Goal: Task Accomplishment & Management: Use online tool/utility

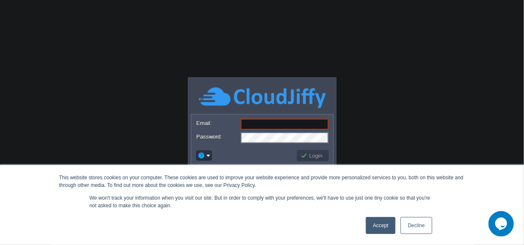
click at [424, 226] on link "Decline" at bounding box center [416, 225] width 31 height 17
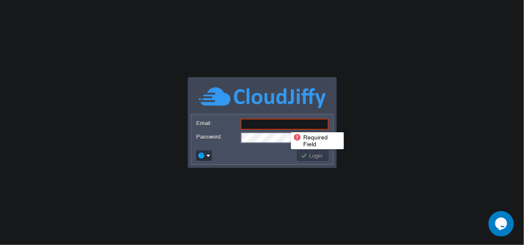
click at [285, 124] on input "Email:" at bounding box center [285, 123] width 88 height 11
paste input "[DOMAIN_NAME][EMAIL_ADDRESS][DOMAIN_NAME]"
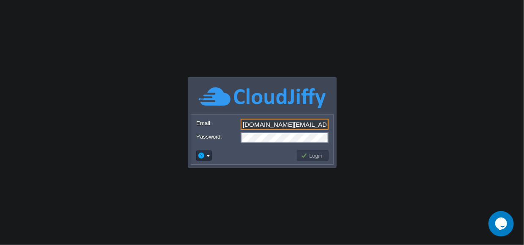
type input "[DOMAIN_NAME][EMAIL_ADDRESS][DOMAIN_NAME]"
click at [305, 156] on button "Login" at bounding box center [313, 155] width 25 height 8
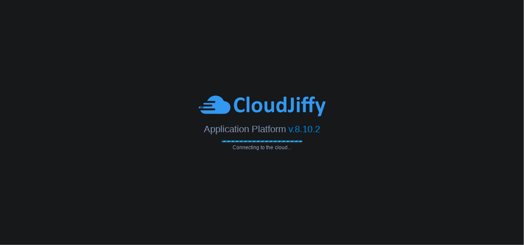
click at [137, 24] on body "Application Platform v.8.10.2 Connecting to the cloud..." at bounding box center [262, 122] width 524 height 245
click at [204, 47] on body "Application Platform v.8.10.2 Connecting to the cloud..." at bounding box center [262, 122] width 524 height 245
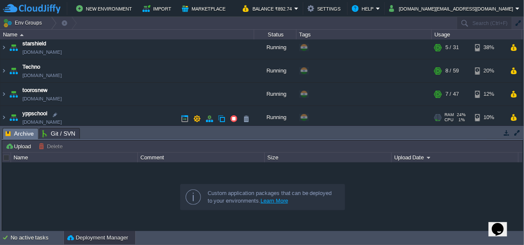
scroll to position [148, 0]
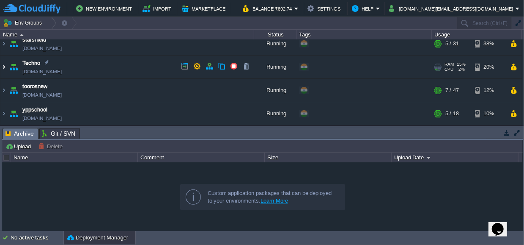
click at [4, 65] on img at bounding box center [3, 66] width 7 height 23
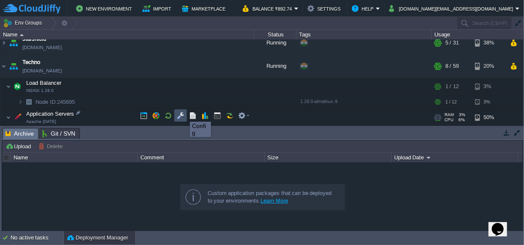
click at [184, 114] on button "button" at bounding box center [181, 116] width 8 height 8
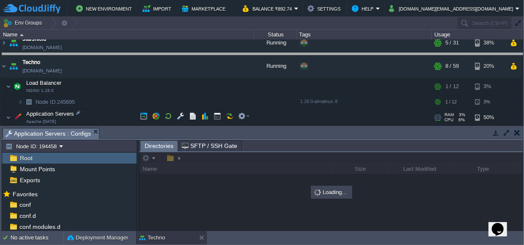
drag, startPoint x: 201, startPoint y: 134, endPoint x: 216, endPoint y: 6, distance: 129.0
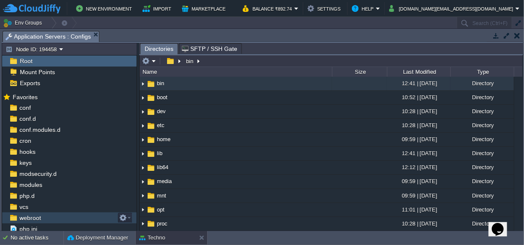
click at [29, 218] on span "webroot" at bounding box center [30, 218] width 25 height 8
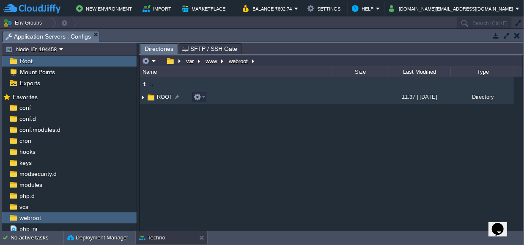
click at [143, 96] on img at bounding box center [143, 97] width 7 height 13
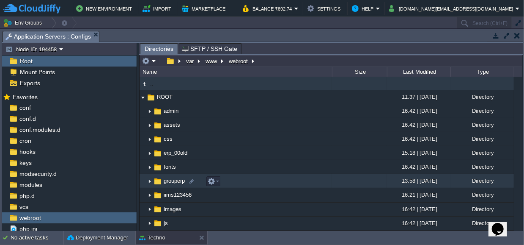
click at [149, 181] on img at bounding box center [149, 180] width 7 height 13
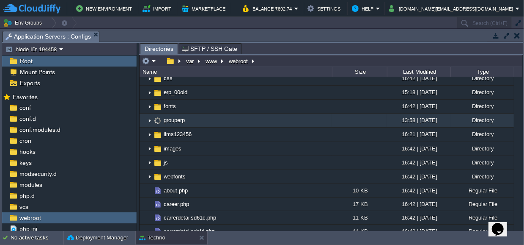
scroll to position [63, 0]
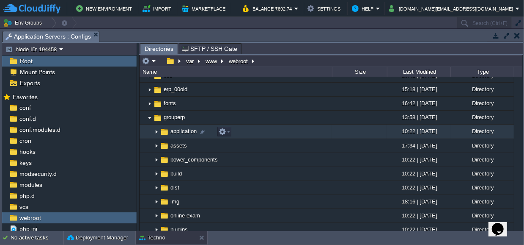
click at [157, 131] on img at bounding box center [156, 131] width 7 height 13
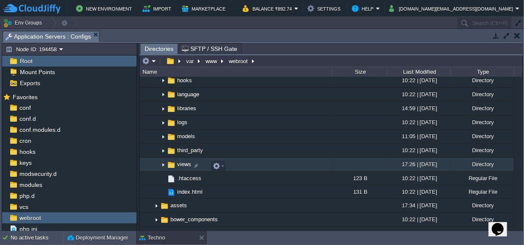
scroll to position [198, 0]
click at [163, 165] on img at bounding box center [163, 164] width 7 height 13
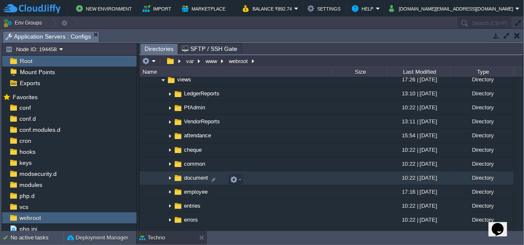
scroll to position [283, 0]
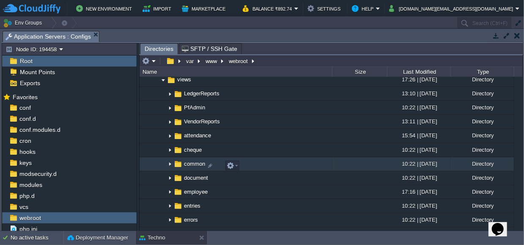
click at [187, 163] on span "common" at bounding box center [195, 163] width 24 height 7
click at [169, 165] on img at bounding box center [170, 163] width 7 height 13
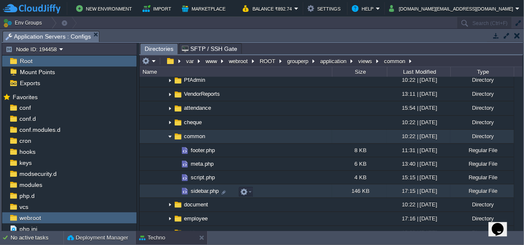
scroll to position [311, 0]
click at [252, 192] on td at bounding box center [246, 192] width 14 height 10
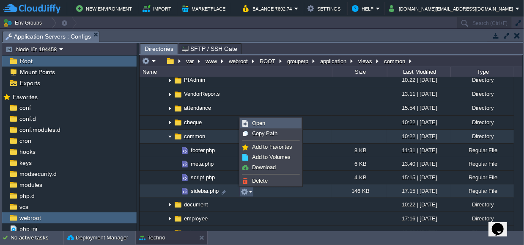
click at [258, 124] on span "Open" at bounding box center [258, 123] width 13 height 6
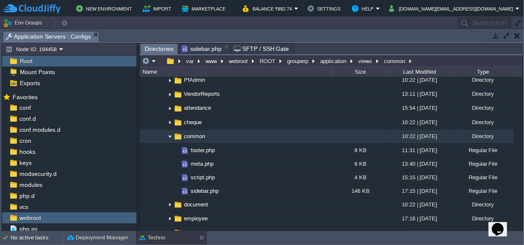
click at [158, 50] on span "Directories" at bounding box center [159, 49] width 29 height 11
click at [170, 138] on img at bounding box center [170, 136] width 7 height 13
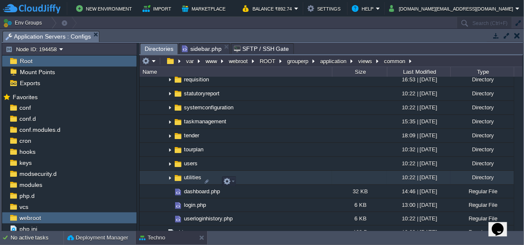
scroll to position [638, 0]
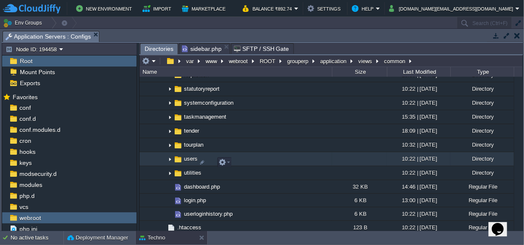
click at [170, 162] on img at bounding box center [170, 158] width 7 height 13
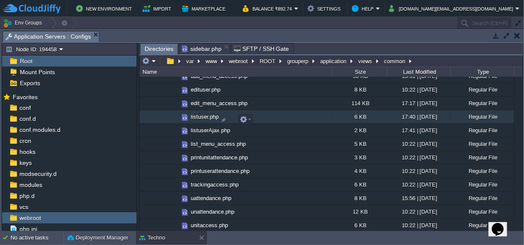
scroll to position [716, 0]
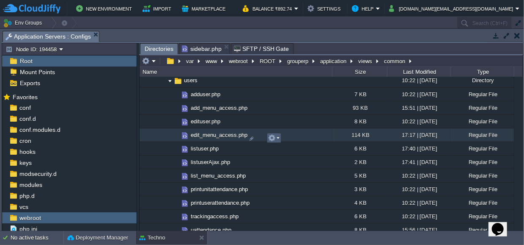
click at [278, 137] on em at bounding box center [273, 138] width 11 height 8
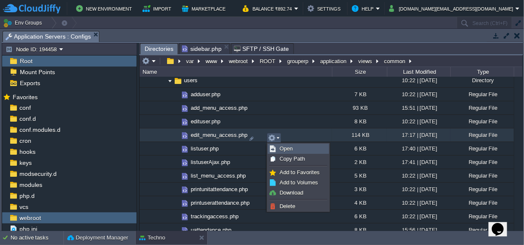
click at [283, 147] on span "Open" at bounding box center [286, 148] width 13 height 6
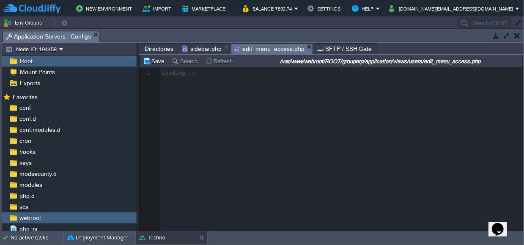
scroll to position [3, 0]
click at [201, 47] on span "sidebar.php" at bounding box center [202, 49] width 40 height 10
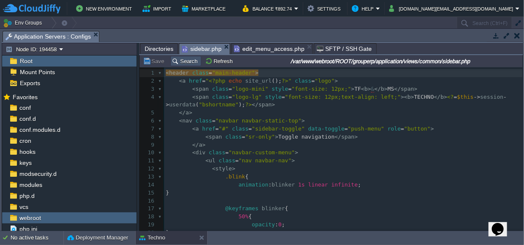
click at [184, 59] on button "Search" at bounding box center [186, 61] width 28 height 8
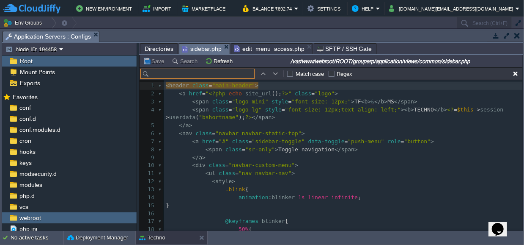
scroll to position [12, 0]
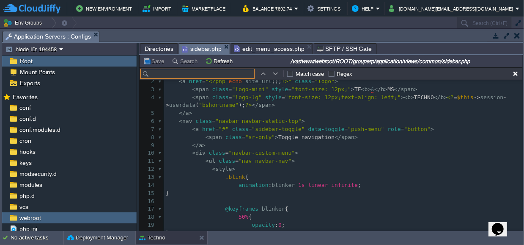
click at [198, 72] on input "text" at bounding box center [197, 74] width 114 height 10
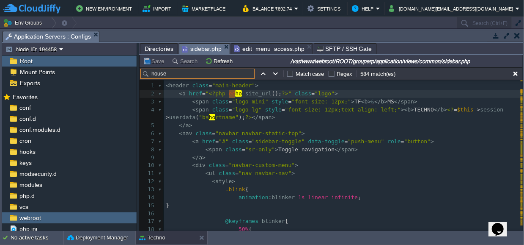
scroll to position [6848, 0]
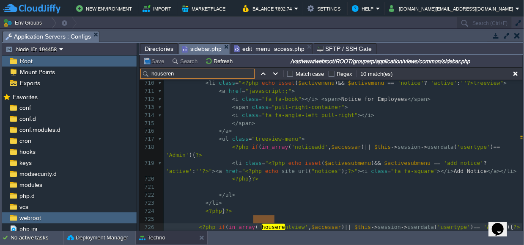
type input "houserent"
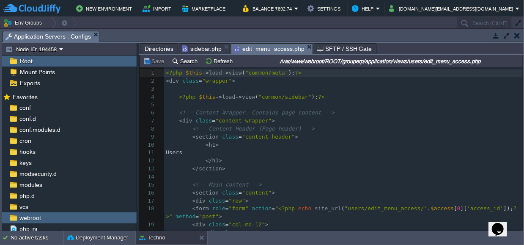
scroll to position [3, 0]
click at [255, 45] on span "edit_menu_access.php" at bounding box center [269, 49] width 71 height 11
click at [182, 66] on td "Search" at bounding box center [185, 61] width 33 height 10
click at [180, 59] on button "Search" at bounding box center [186, 61] width 28 height 8
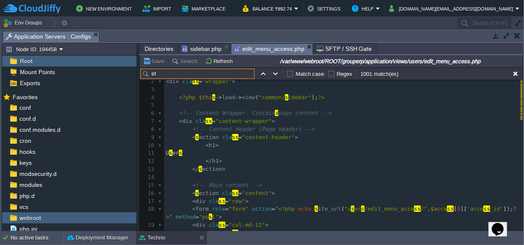
scroll to position [0, 0]
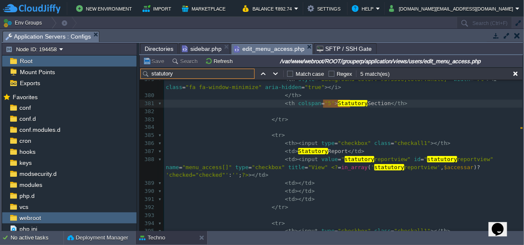
type input "statutory"
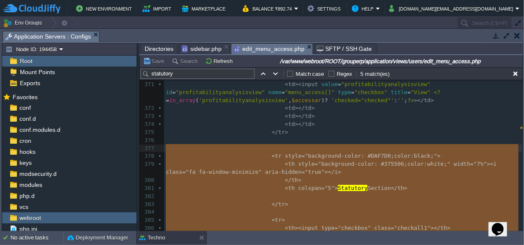
type textarea "<tr style="background-color: #DAF7D0;color:black;"> <th style="background-color…"
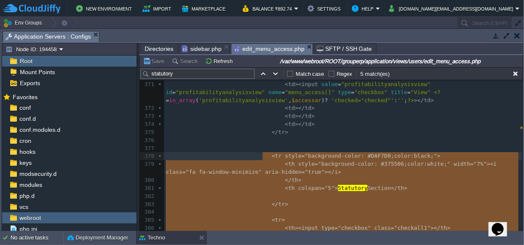
drag, startPoint x: 278, startPoint y: 206, endPoint x: 261, endPoint y: 154, distance: 54.7
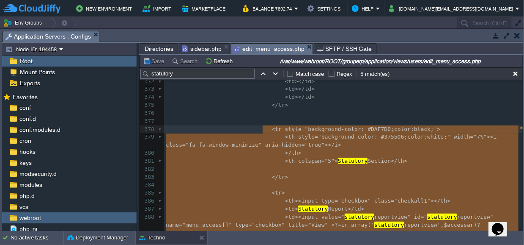
click at [275, 127] on span "tr" at bounding box center [278, 129] width 7 height 6
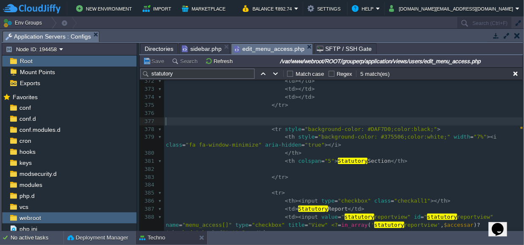
click at [267, 122] on pre "​" at bounding box center [343, 121] width 359 height 8
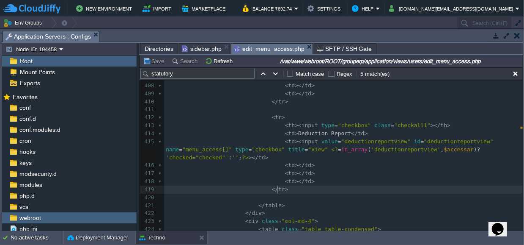
click at [280, 189] on div "x < tr style = "background-color: #DAF7D0;color:black;" > 386 < th >< input typ…" at bounding box center [343, 117] width 359 height 518
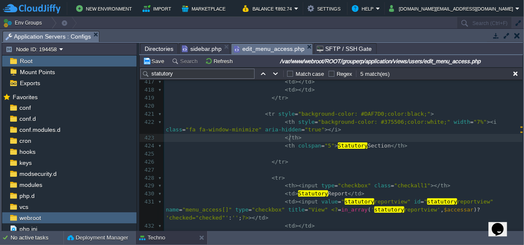
click at [324, 137] on pre "</ th >" at bounding box center [343, 138] width 359 height 8
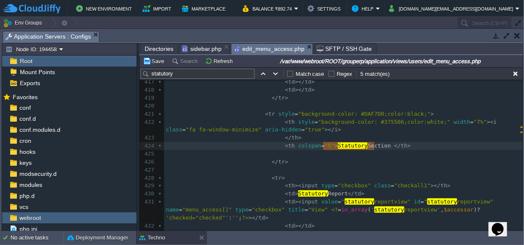
drag, startPoint x: 323, startPoint y: 144, endPoint x: 375, endPoint y: 145, distance: 52.5
type textarea "House Rent"
type textarea "Section"
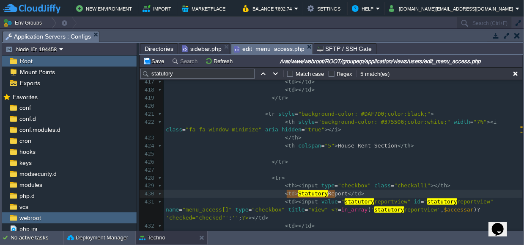
drag, startPoint x: 335, startPoint y: 192, endPoint x: 286, endPoint y: 193, distance: 48.7
type textarea "House Rent"
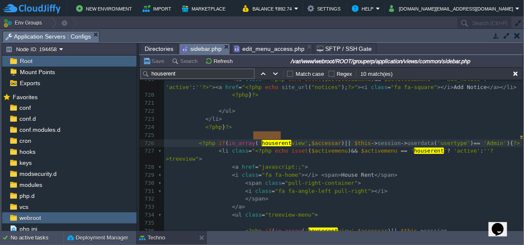
click at [205, 49] on span "sidebar.php" at bounding box center [202, 49] width 40 height 11
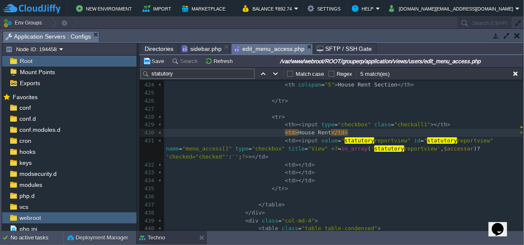
click at [264, 48] on span "edit_menu_access.php" at bounding box center [269, 49] width 71 height 11
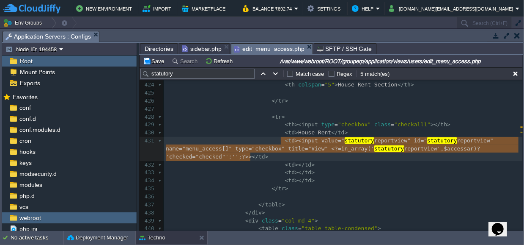
type textarea "td><input value="statutoryreportview" id="statutoryreportview" name="menu_acces…"
drag, startPoint x: 250, startPoint y: 154, endPoint x: 279, endPoint y: 140, distance: 32.7
click at [295, 137] on span "><" at bounding box center [298, 140] width 7 height 6
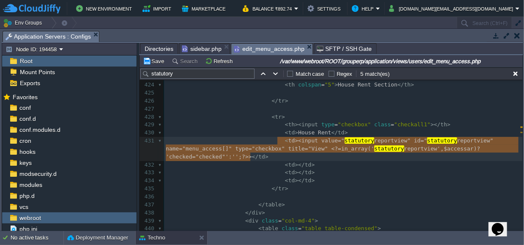
click at [295, 137] on span "><" at bounding box center [298, 140] width 7 height 6
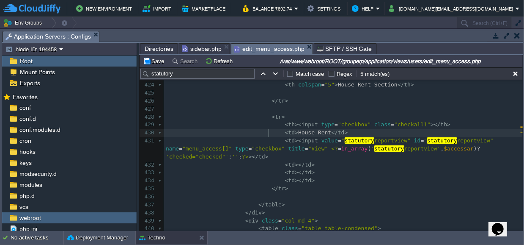
click at [269, 134] on div "xxxxxxxxxx < td >< input value = " statutory reportview" id = " statutory repor…" at bounding box center [343, 148] width 359 height 454
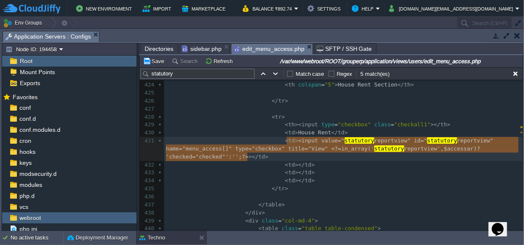
type textarea "<input value="statutoryreportview" id="statutoryreportview" name="menu_access[]…"
drag, startPoint x: 286, startPoint y: 139, endPoint x: 249, endPoint y: 156, distance: 40.7
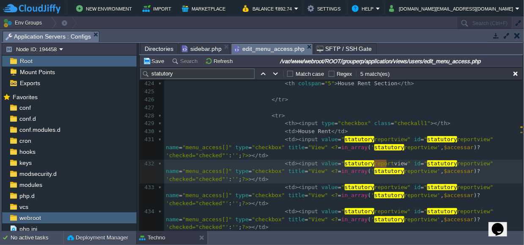
drag, startPoint x: 385, startPoint y: 161, endPoint x: 375, endPoint y: 162, distance: 10.2
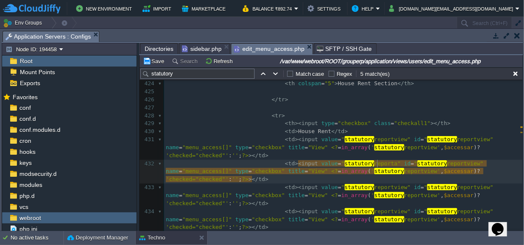
type textarea "add"
type textarea "statutoryreportview"
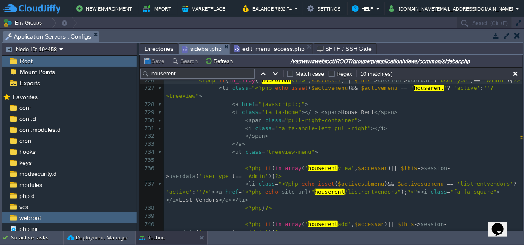
click at [199, 47] on span "sidebar.php" at bounding box center [202, 49] width 40 height 11
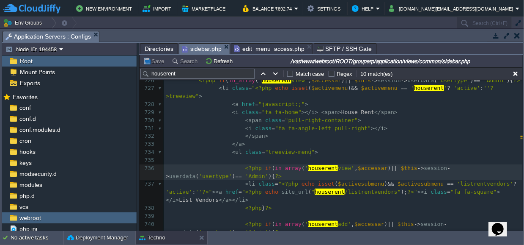
click at [311, 151] on div "x < li class = " <?php echo isset ( $activesubmenu ) && $activesubmenu == 'rent…" at bounding box center [343, 120] width 359 height 566
type textarea "houserentview"
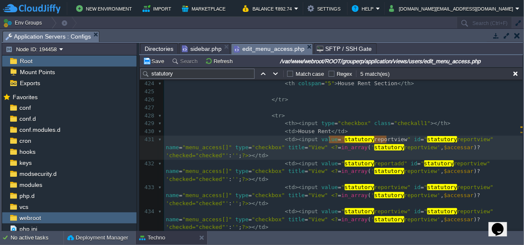
click at [268, 47] on span "edit_menu_access.php" at bounding box center [269, 49] width 71 height 11
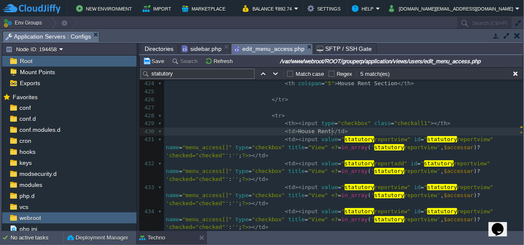
click at [363, 132] on pre "< td > House Rent </ td >" at bounding box center [343, 131] width 359 height 8
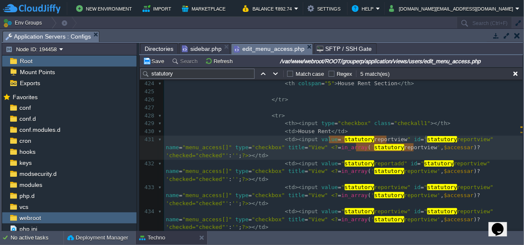
type textarea "statutoryreportview statutoryreportview statutoryreportview"
paste textarea
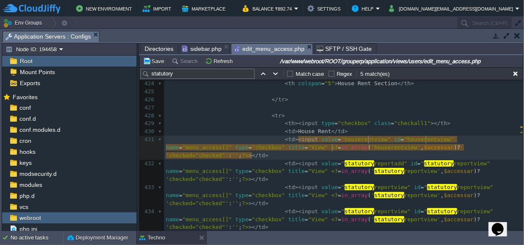
type textarea "statutoryreportadd"
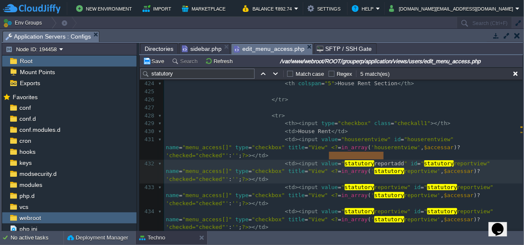
paste textarea
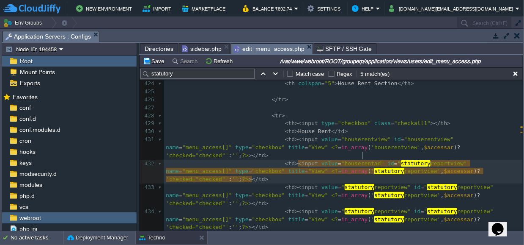
type textarea "add"
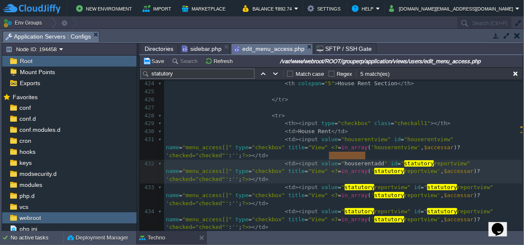
type textarea "houserentadd"
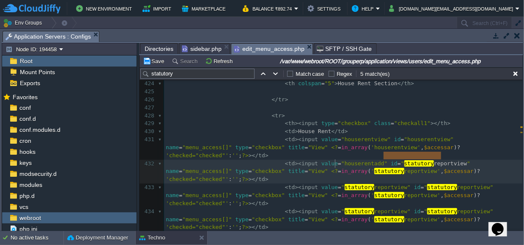
type textarea "statutoryreportview statutoryreportview"
paste textarea
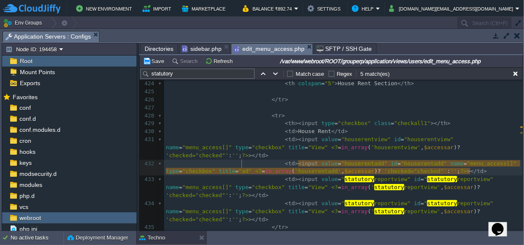
type textarea "add"
type textarea "A"
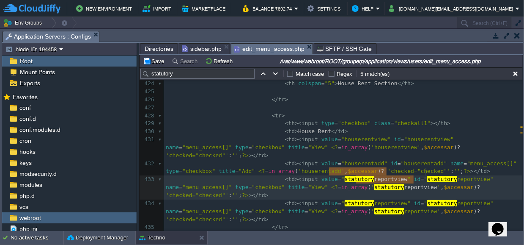
type textarea "statutoryreportview statutoryreportview statutoryreportview"
paste textarea
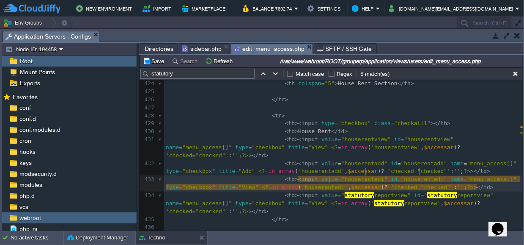
type textarea "edit"
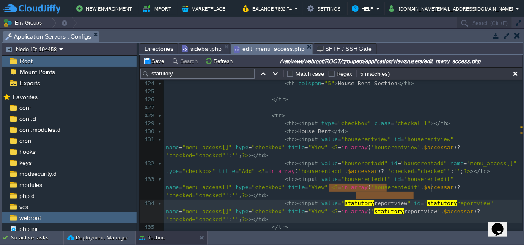
type textarea "statutoryreportview statutoryreportview statutoryreportview"
paste textarea
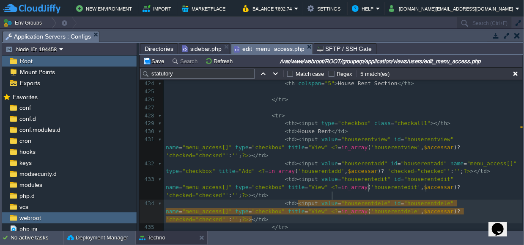
type textarea "delete"
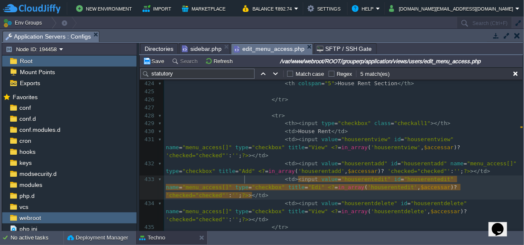
type textarea "Edit"
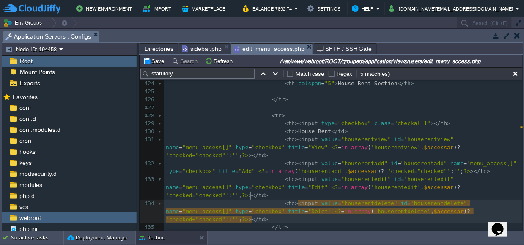
type textarea "Delete"
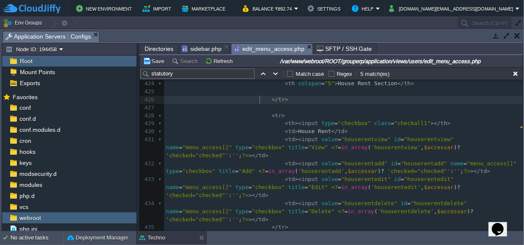
click at [258, 96] on span at bounding box center [219, 99] width 106 height 6
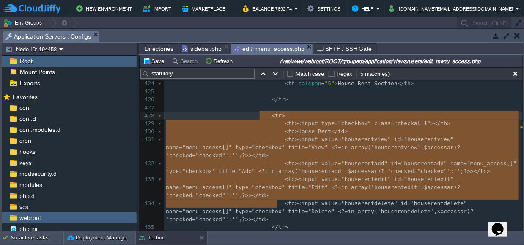
drag, startPoint x: 278, startPoint y: 202, endPoint x: 261, endPoint y: 115, distance: 88.4
type textarea "<tr> <th><input type="checkbox" class="checkall1"></th> <td>House Rent</td> <td…"
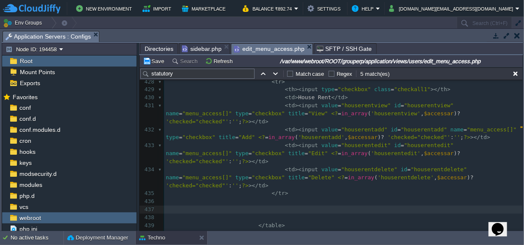
scroll to position [4422, 0]
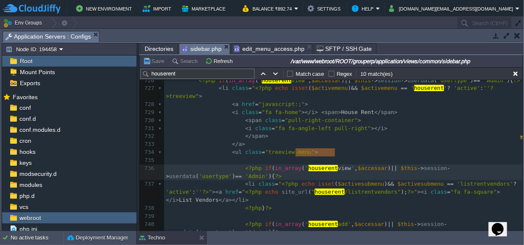
click at [199, 48] on span "sidebar.php" at bounding box center [202, 49] width 40 height 11
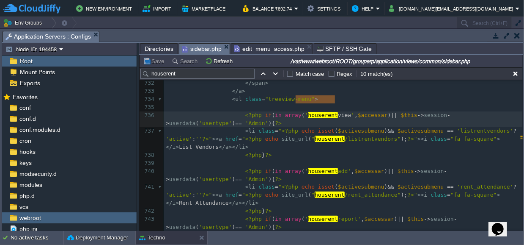
scroll to position [7040, 0]
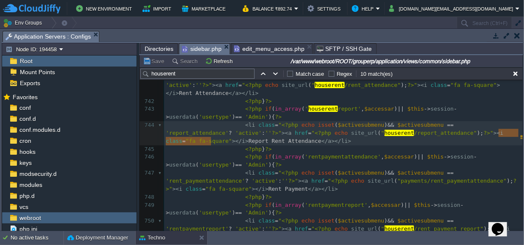
type textarea "Report Rent Attendance"
drag, startPoint x: 211, startPoint y: 138, endPoint x: 495, endPoint y: 132, distance: 284.4
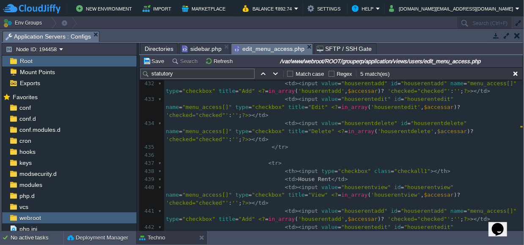
click at [263, 52] on span "edit_menu_access.php" at bounding box center [269, 49] width 71 height 11
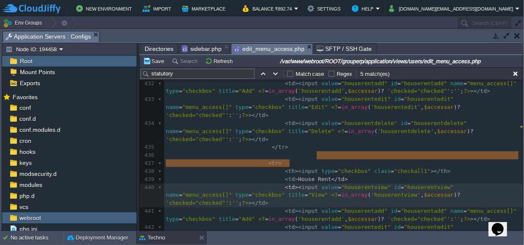
type textarea "</td> <td><i"
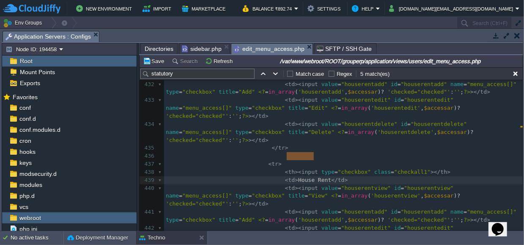
type textarea "House Rent"
drag, startPoint x: 286, startPoint y: 154, endPoint x: 316, endPoint y: 155, distance: 29.6
paste textarea
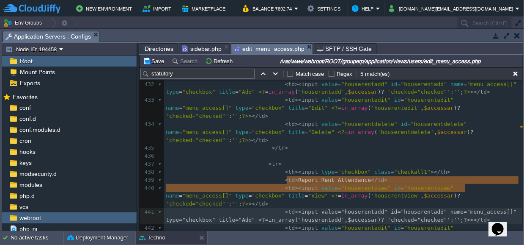
type textarea "<input value="houserentadd" id="houserentadd" name="menu_access[]" type="checkb…"
drag, startPoint x: 287, startPoint y: 179, endPoint x: 458, endPoint y: 186, distance: 171.5
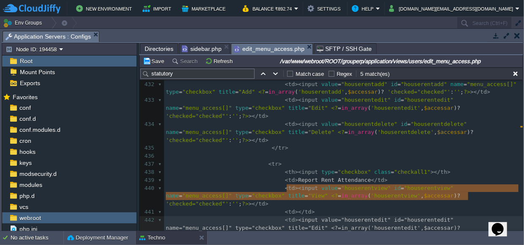
type textarea "<input value="houserentedit" id="houserentedit" name="menu_access[]" type="chec…"
drag, startPoint x: 286, startPoint y: 187, endPoint x: 464, endPoint y: 195, distance: 177.8
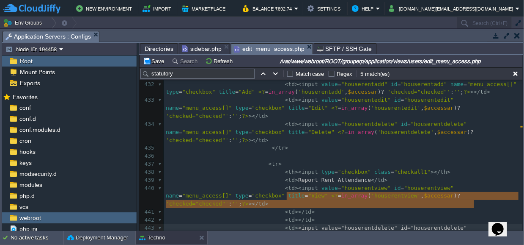
type textarea "<input value="houserentdelete" id="houserentdelete" name="menu_access[]" type="…"
drag, startPoint x: 286, startPoint y: 195, endPoint x: 476, endPoint y: 203, distance: 189.7
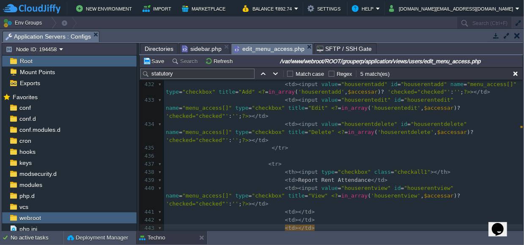
click at [205, 55] on div "Save Search Refresh /var/www/webroot/ROOT/grouperp/application/views/users/edit…" at bounding box center [331, 61] width 383 height 12
click at [199, 44] on span "sidebar.php" at bounding box center [202, 49] width 40 height 10
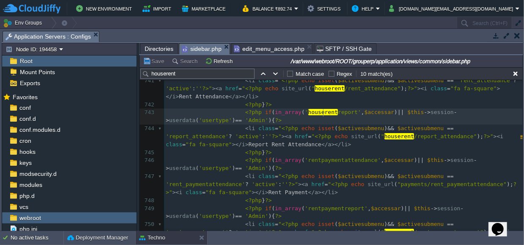
click at [322, 110] on span "houserent" at bounding box center [323, 112] width 30 height 6
type textarea "houserentreport"
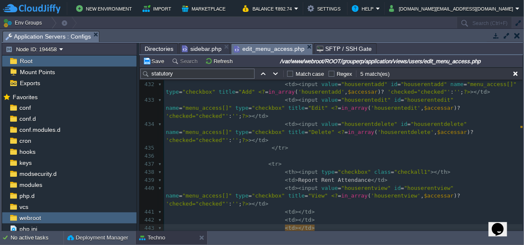
click at [258, 52] on span "edit_menu_access.php" at bounding box center [269, 49] width 71 height 11
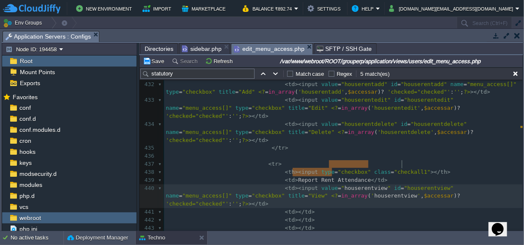
type textarea "houserentview houserentview houserentview"
paste textarea
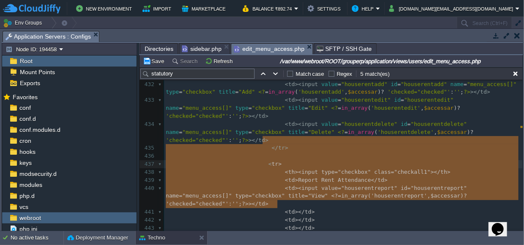
type textarea "<tr> <th><input type="checkbox" class="checkall1"></th> <td>Report Rent Attenda…"
drag, startPoint x: 278, startPoint y: 202, endPoint x: 258, endPoint y: 140, distance: 65.4
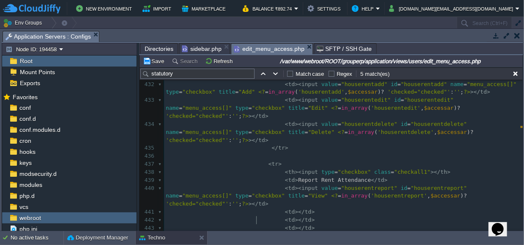
scroll to position [4477, 0]
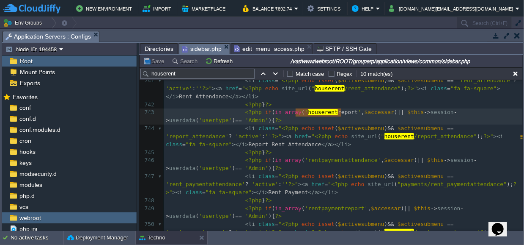
click at [206, 44] on span "sidebar.php" at bounding box center [202, 49] width 40 height 11
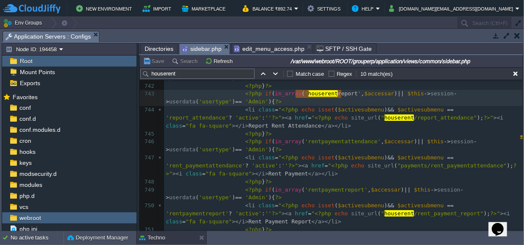
scroll to position [7162, 0]
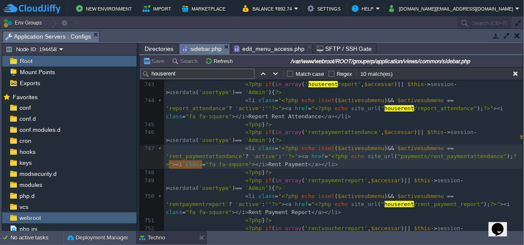
type textarea "Rent Payment"
drag, startPoint x: 201, startPoint y: 163, endPoint x: 165, endPoint y: 164, distance: 36.0
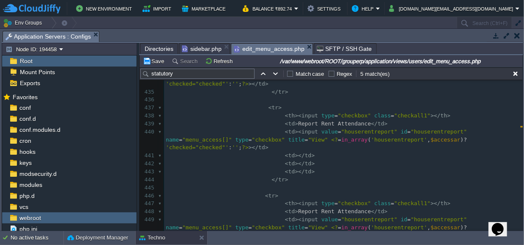
click at [253, 50] on span "edit_menu_access.php" at bounding box center [269, 49] width 71 height 11
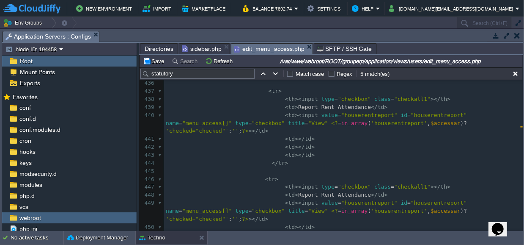
scroll to position [4498, 0]
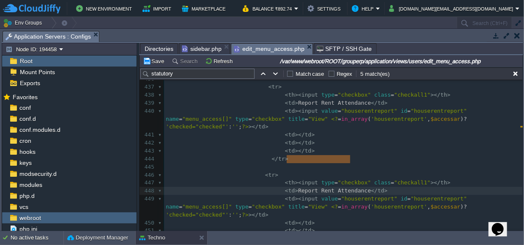
type textarea "Report Rent Attendance"
drag, startPoint x: 286, startPoint y: 158, endPoint x: 352, endPoint y: 158, distance: 66.4
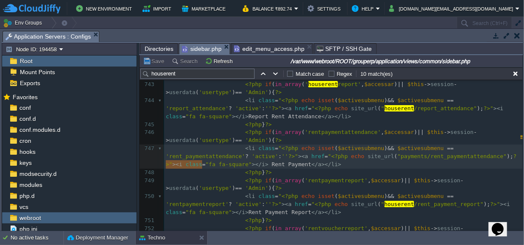
click at [205, 47] on span "sidebar.php" at bounding box center [202, 49] width 40 height 11
click at [330, 133] on div "x 731 < i class = "fa fa-angle-left pull-right" ></ i > 732 </ span > 733 </ a …" at bounding box center [343, 144] width 359 height 415
type textarea "rentpaymentattendance"
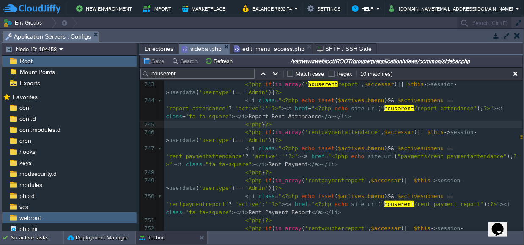
click at [335, 122] on pre "<?php } ?>" at bounding box center [343, 125] width 359 height 8
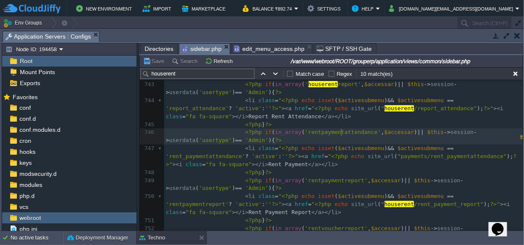
click at [341, 131] on span "'rentpaymentattendance'" at bounding box center [343, 132] width 76 height 6
type textarea "rentpaymentattendance"
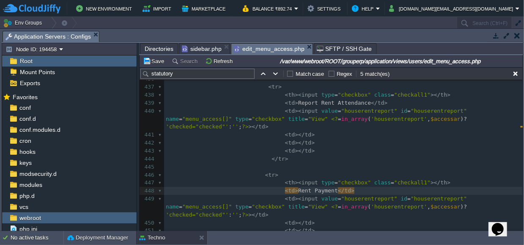
click at [275, 48] on span "edit_menu_access.php" at bounding box center [269, 49] width 71 height 11
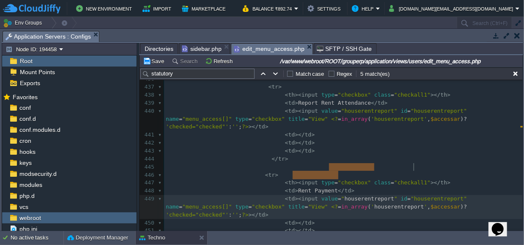
type textarea "houserentreport houserentreport houserentreport"
paste textarea
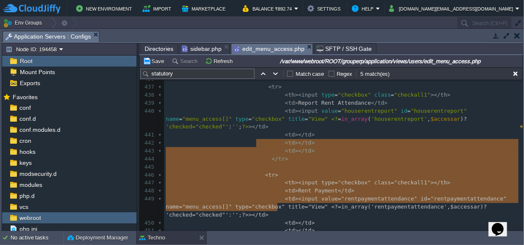
type textarea "<tr> <th><input type="checkbox" class="checkall1"></th> <td>Rent Payment</td> <…"
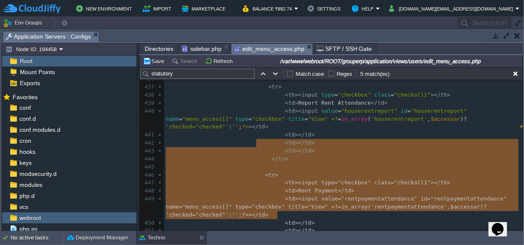
drag, startPoint x: 257, startPoint y: 141, endPoint x: 277, endPoint y: 211, distance: 73.0
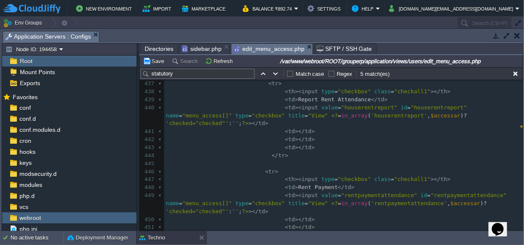
scroll to position [4573, 0]
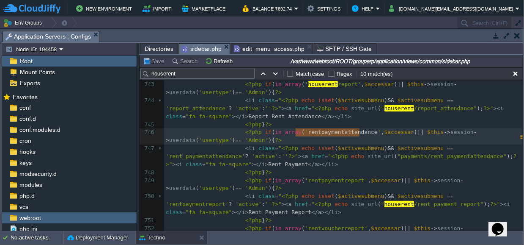
click at [203, 48] on span "sidebar.php" at bounding box center [202, 49] width 40 height 11
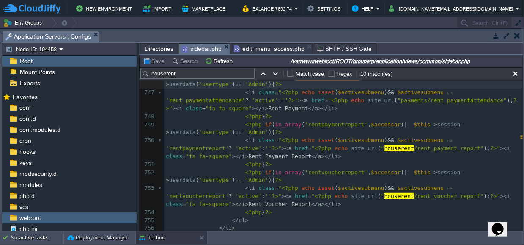
scroll to position [7225, 0]
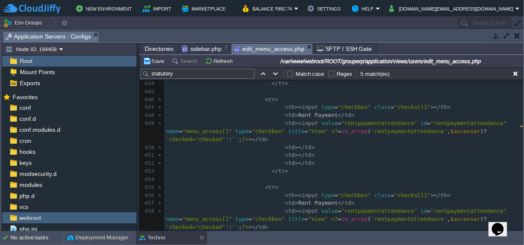
click at [265, 48] on span "edit_menu_access.php" at bounding box center [269, 49] width 71 height 11
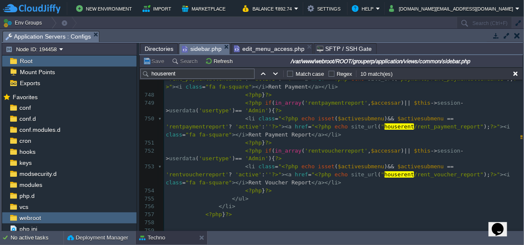
click at [207, 50] on span "sidebar.php" at bounding box center [202, 49] width 40 height 11
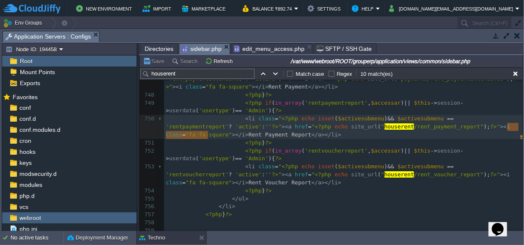
type textarea "Rent Payment Report"
drag, startPoint x: 208, startPoint y: 134, endPoint x: 504, endPoint y: 126, distance: 296.7
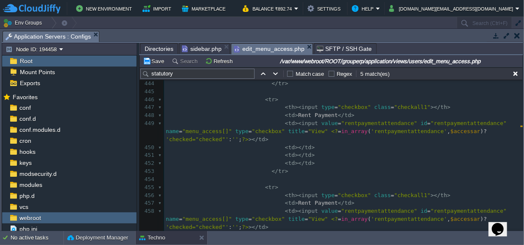
click at [271, 53] on span "edit_menu_access.php" at bounding box center [269, 49] width 71 height 11
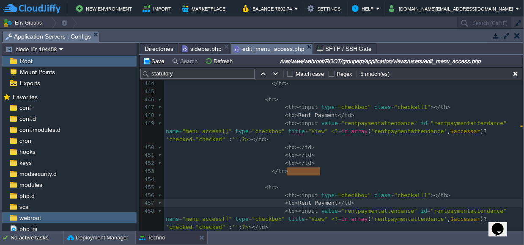
type textarea "Rent Payment"
drag, startPoint x: 286, startPoint y: 170, endPoint x: 322, endPoint y: 169, distance: 35.5
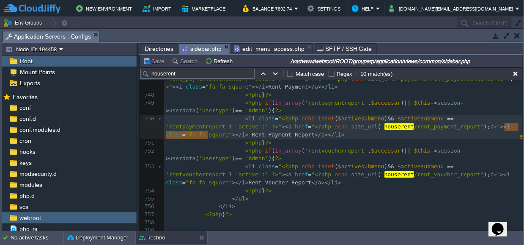
click at [206, 48] on span "sidebar.php" at bounding box center [202, 49] width 40 height 11
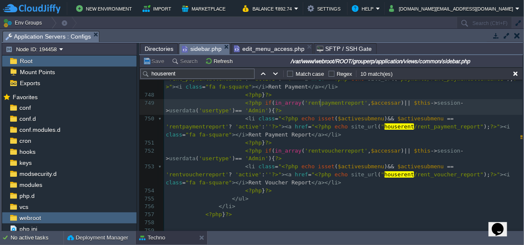
click at [321, 102] on div "x 731 < i class = "fa fa-angle-left pull-right" ></ i > 732 </ span > 733 </ a …" at bounding box center [343, 95] width 359 height 470
type textarea "rentpaymentreport"
click at [271, 49] on span "edit_menu_access.php" at bounding box center [269, 49] width 71 height 10
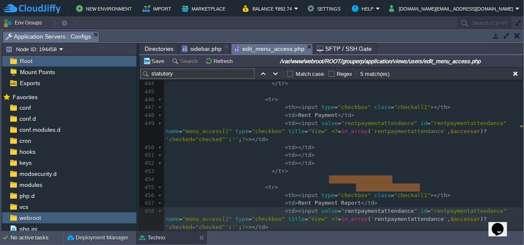
type textarea "rentpaymentattendance rentpaymentattendance rentpaymentattendance"
paste textarea
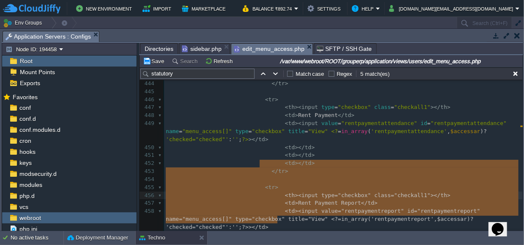
type textarea "<tr> <th><input type="checkbox" class="checkall1"></th> <td>Rent Payment Report…"
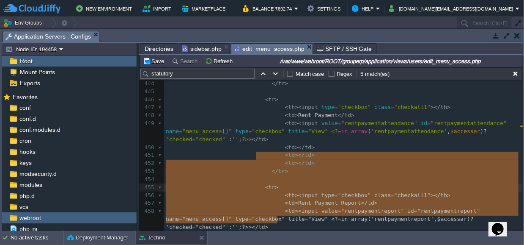
drag, startPoint x: 278, startPoint y: 217, endPoint x: 256, endPoint y: 154, distance: 66.9
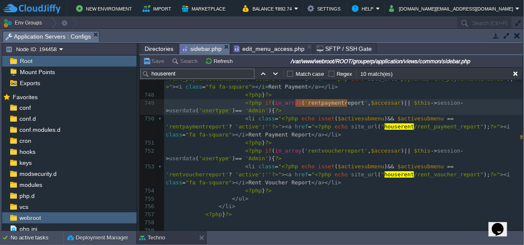
click at [198, 47] on span "sidebar.php" at bounding box center [202, 49] width 40 height 11
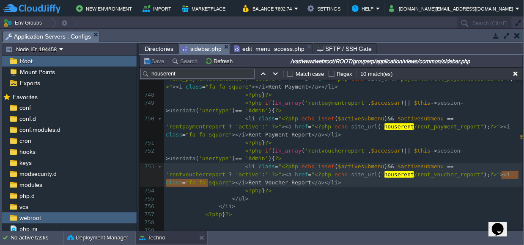
type textarea "Rent Voucher Report"
drag, startPoint x: 207, startPoint y: 181, endPoint x: 504, endPoint y: 174, distance: 297.5
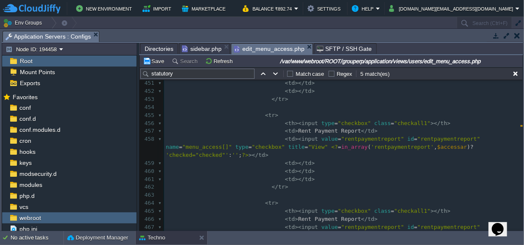
click at [267, 48] on span "edit_menu_access.php" at bounding box center [269, 49] width 71 height 11
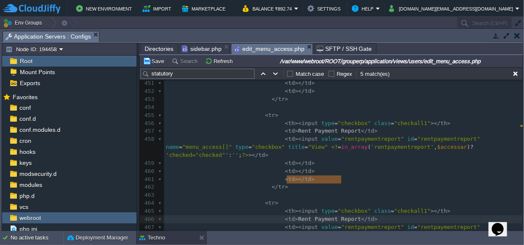
type textarea "Rent Payment Report"
drag, startPoint x: 287, startPoint y: 177, endPoint x: 344, endPoint y: 178, distance: 56.3
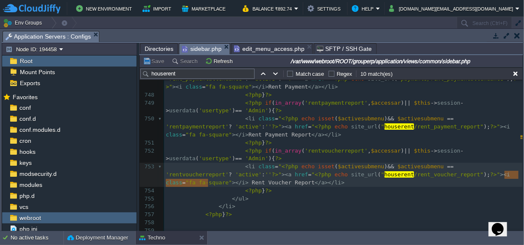
click at [198, 49] on span "sidebar.php" at bounding box center [202, 49] width 40 height 11
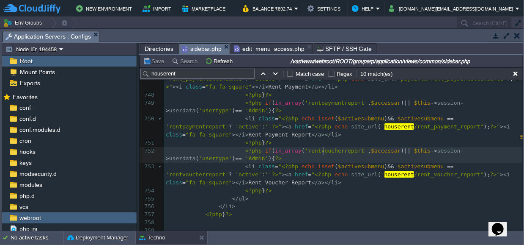
click at [323, 152] on div "x 731 < i class = "fa fa-angle-left pull-right" ></ i > 732 </ span > 733 </ a …" at bounding box center [343, 95] width 359 height 470
type textarea "rentvoucherreport"
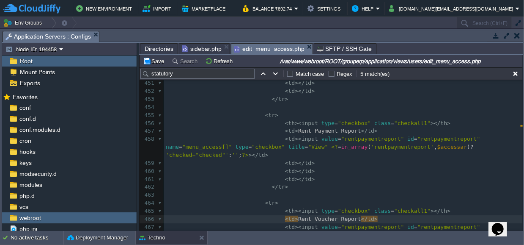
click at [261, 45] on span "edit_menu_access.php" at bounding box center [269, 49] width 71 height 11
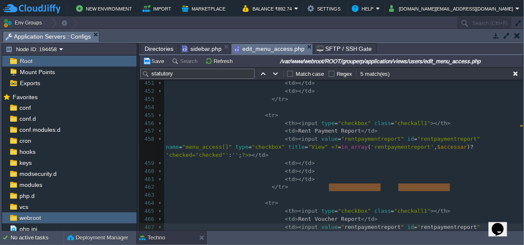
type textarea "rentpaymentreport rentpaymentreport rentpaymentreport"
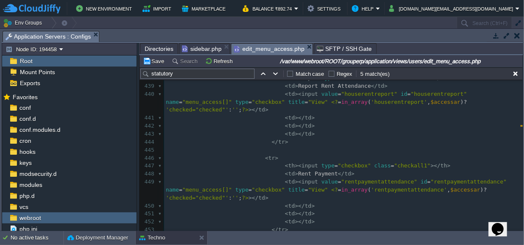
scroll to position [4515, 0]
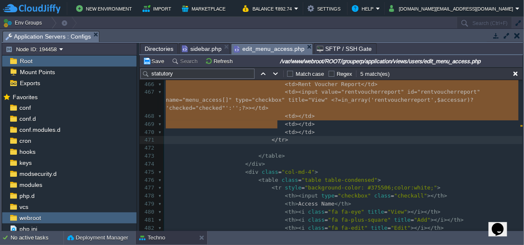
drag, startPoint x: 256, startPoint y: 120, endPoint x: 296, endPoint y: 122, distance: 40.7
type textarea "<tr style="background-color: #DAF7D0;color:black;"> <th style="background-color…"
click at [152, 59] on button "Save" at bounding box center [155, 61] width 24 height 8
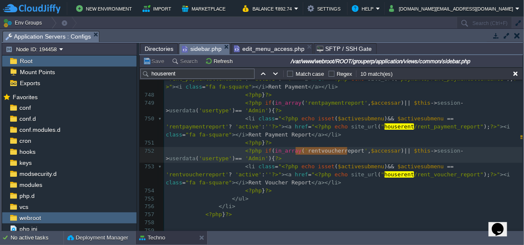
click at [203, 47] on span "sidebar.php" at bounding box center [202, 49] width 40 height 11
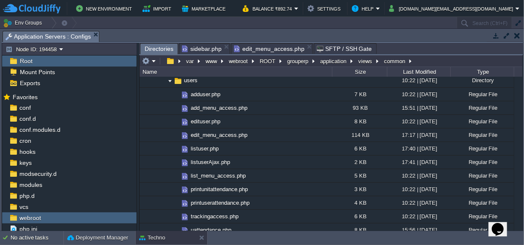
click at [160, 46] on span "Directories" at bounding box center [159, 49] width 29 height 11
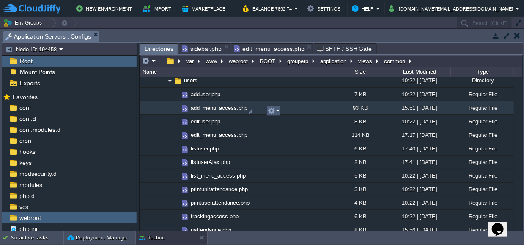
click at [277, 111] on em at bounding box center [273, 111] width 11 height 8
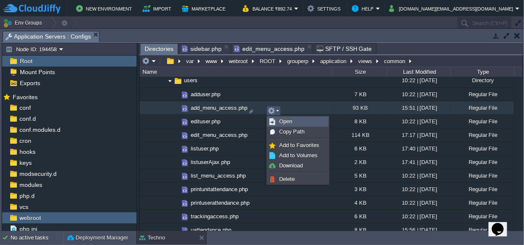
click at [283, 123] on span "Open" at bounding box center [285, 121] width 13 height 6
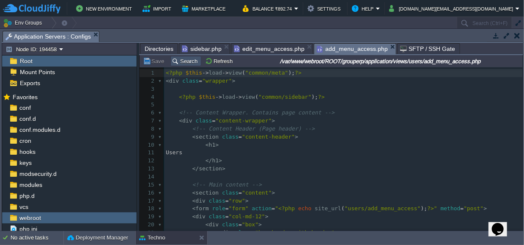
click at [181, 62] on button "Search" at bounding box center [186, 61] width 28 height 8
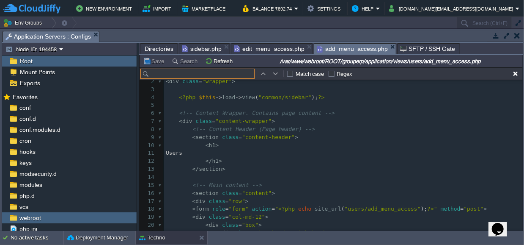
click at [181, 72] on input "text" at bounding box center [197, 74] width 114 height 10
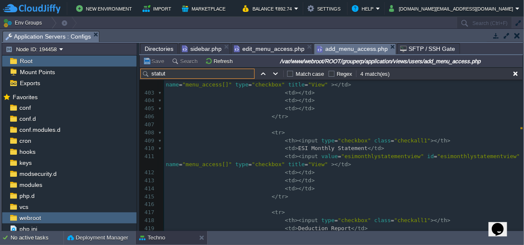
scroll to position [4172, 0]
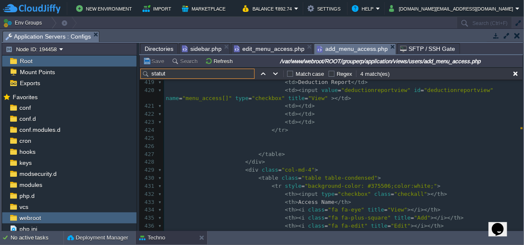
type input "statut"
click at [264, 134] on pre at bounding box center [343, 138] width 359 height 8
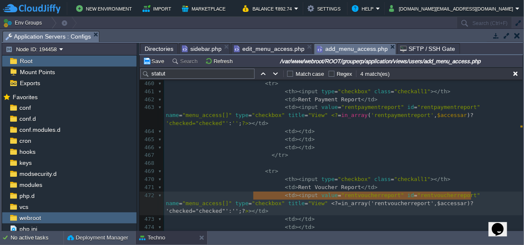
type textarea "<?=in_array('rentvoucherreport', $accessar) ? 'checked="checked"' : '';?>"
drag, startPoint x: 254, startPoint y: 194, endPoint x: 473, endPoint y: 193, distance: 219.6
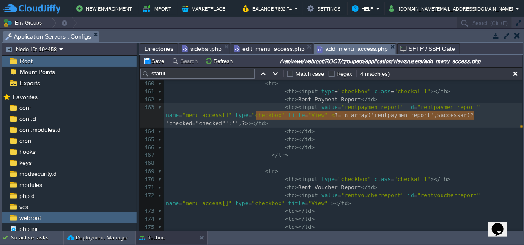
type textarea "<?=in_array('rentpaymentreport', $accessar) ? 'checked="checked"' : '';?>"
drag, startPoint x: 474, startPoint y: 114, endPoint x: 252, endPoint y: 114, distance: 221.7
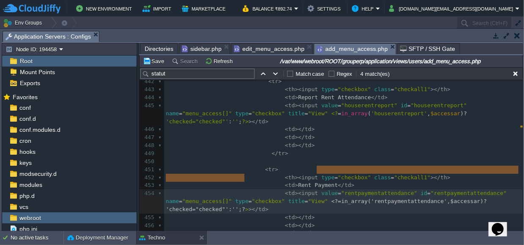
type textarea "<?=in_array('rentpaymentattendance', $accessar) ? 'checked="checked"' : '';?>"
drag, startPoint x: 317, startPoint y: 167, endPoint x: 247, endPoint y: 178, distance: 70.7
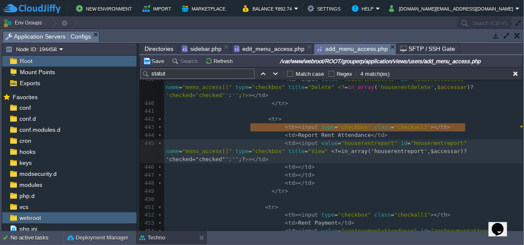
type textarea "<?=in_array('houserentreport', $accessar) ? 'checked="checked"' : '';?>"
drag, startPoint x: 251, startPoint y: 125, endPoint x: 467, endPoint y: 124, distance: 215.3
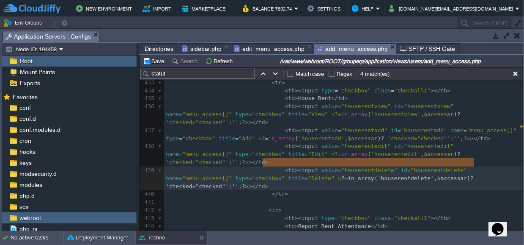
type textarea "<?=in_array('houserentdelete', $accessar) ? 'checked="checked"' : '';?>"
drag, startPoint x: 474, startPoint y: 161, endPoint x: 259, endPoint y: 160, distance: 214.9
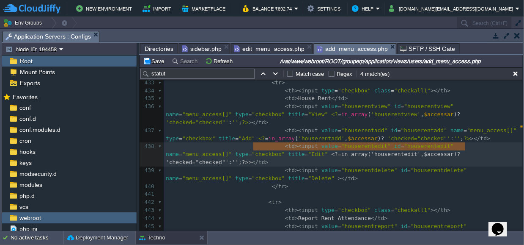
type textarea "<?=in_array('houserentedit', $accessar) ? 'checked="checked"' : '';?>"
drag, startPoint x: 253, startPoint y: 145, endPoint x: 462, endPoint y: 146, distance: 209.0
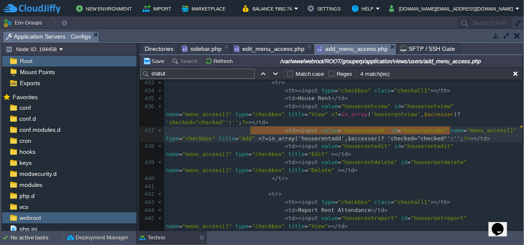
type textarea "<?=in_array('houserentadd', $accessar) ? 'checked="checked"' : '';?>"
drag, startPoint x: 250, startPoint y: 129, endPoint x: 457, endPoint y: 130, distance: 207.3
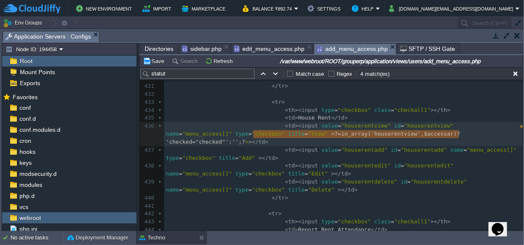
type textarea "<?=in_array('houserentview', $accessar) ? 'checked="checked"' : '';?>"
drag, startPoint x: 253, startPoint y: 131, endPoint x: 461, endPoint y: 134, distance: 207.3
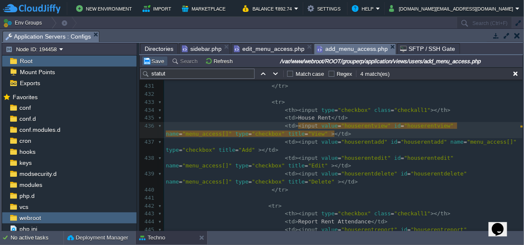
click at [158, 64] on button "Save" at bounding box center [155, 61] width 24 height 8
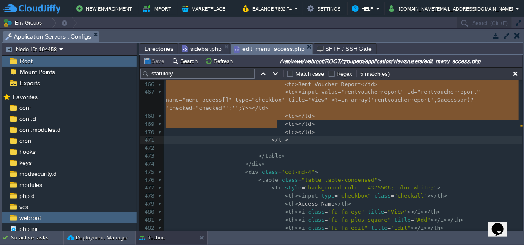
click at [276, 47] on span "edit_menu_access.php" at bounding box center [269, 49] width 71 height 11
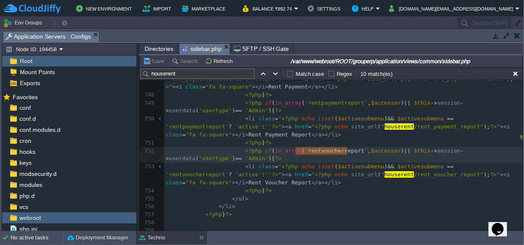
click at [205, 47] on span "sidebar.php" at bounding box center [202, 49] width 40 height 11
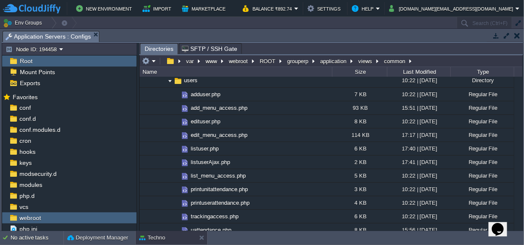
click at [517, 36] on button "button" at bounding box center [517, 36] width 6 height 8
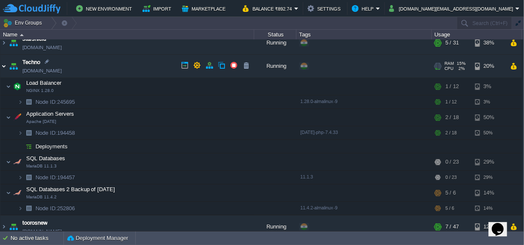
click at [3, 66] on img at bounding box center [3, 66] width 7 height 23
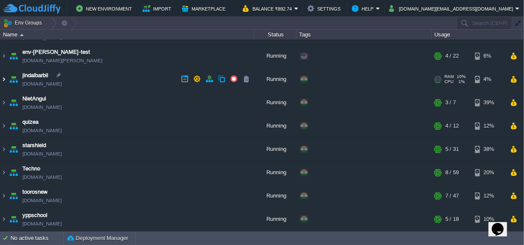
scroll to position [42, 0]
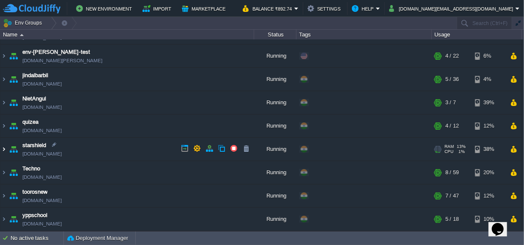
click at [4, 147] on img at bounding box center [3, 148] width 7 height 23
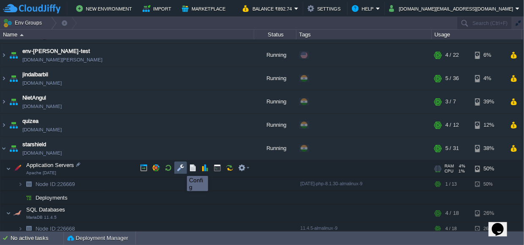
click at [181, 168] on button "button" at bounding box center [181, 168] width 8 height 8
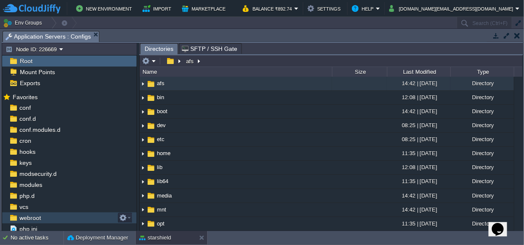
click at [29, 217] on span "webroot" at bounding box center [30, 218] width 25 height 8
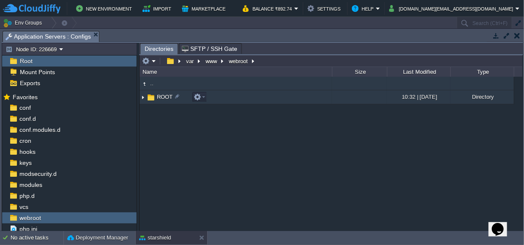
click at [143, 97] on img at bounding box center [143, 97] width 7 height 13
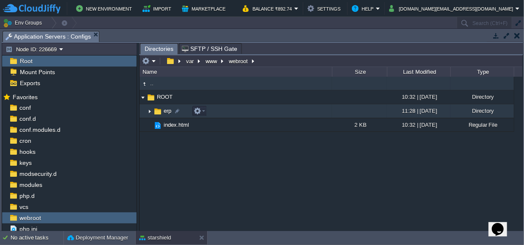
click at [149, 110] on img at bounding box center [149, 110] width 7 height 13
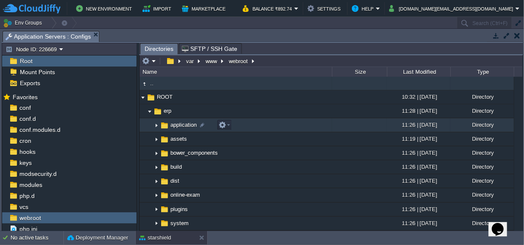
click at [156, 126] on img at bounding box center [156, 124] width 7 height 13
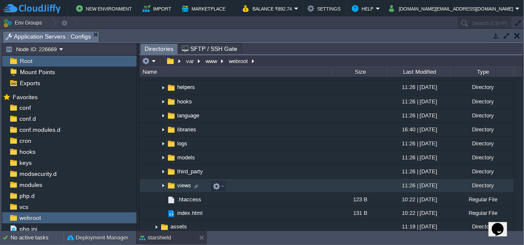
scroll to position [126, 0]
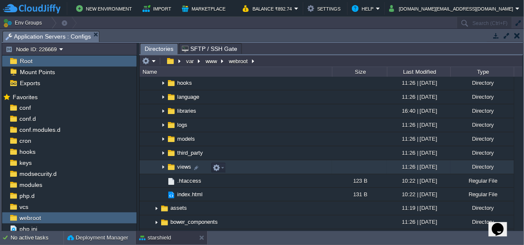
click at [163, 167] on img at bounding box center [163, 166] width 7 height 13
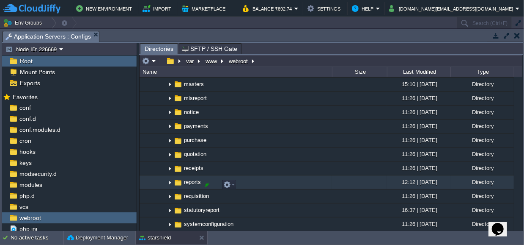
scroll to position [391, 0]
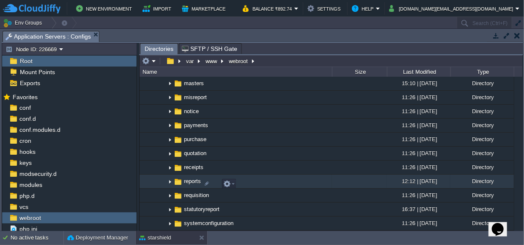
click at [168, 183] on img at bounding box center [170, 181] width 7 height 13
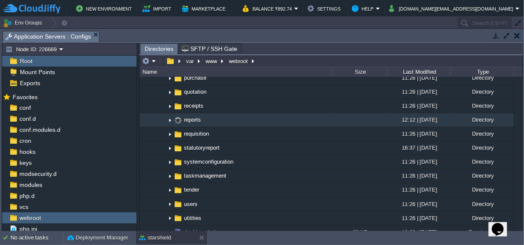
scroll to position [453, 0]
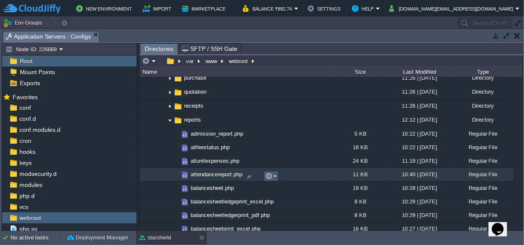
click at [276, 175] on em at bounding box center [270, 176] width 11 height 8
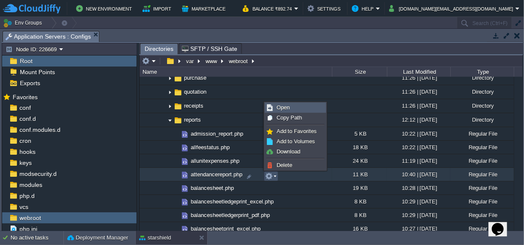
click at [280, 107] on span "Open" at bounding box center [283, 107] width 13 height 6
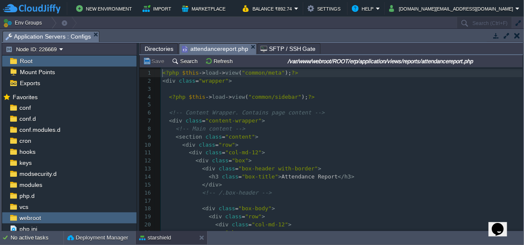
scroll to position [3, 0]
click at [182, 52] on span "attendancereport.php" at bounding box center [215, 49] width 66 height 11
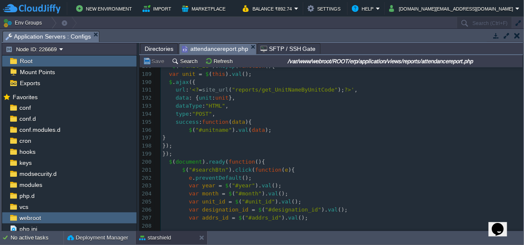
scroll to position [1589, 0]
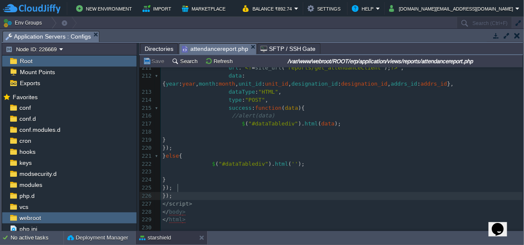
click at [184, 192] on pre "});" at bounding box center [342, 196] width 362 height 8
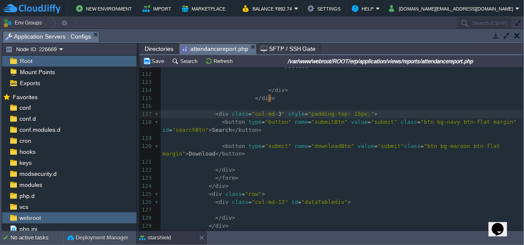
type textarea "4"
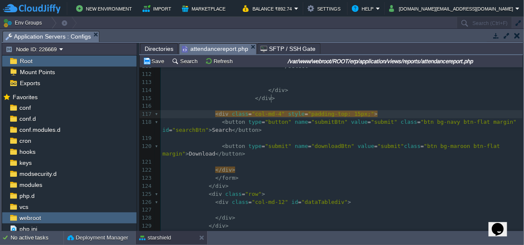
click at [230, 158] on pre at bounding box center [342, 162] width 362 height 8
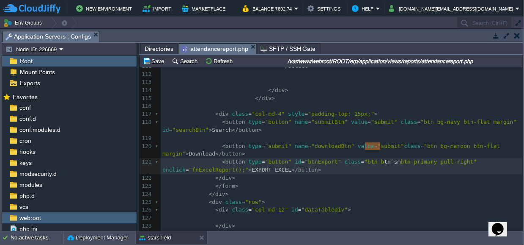
type textarea "btn-sm"
drag, startPoint x: 380, startPoint y: 144, endPoint x: 363, endPoint y: 147, distance: 17.2
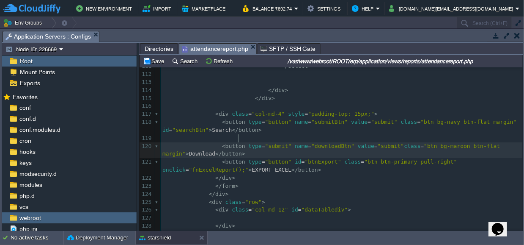
click at [360, 142] on pre "< button type = "submit" name = "downloadBtn" value = "submit" class = "btn bg-…" at bounding box center [342, 150] width 362 height 16
click at [155, 61] on button "Save" at bounding box center [155, 61] width 24 height 8
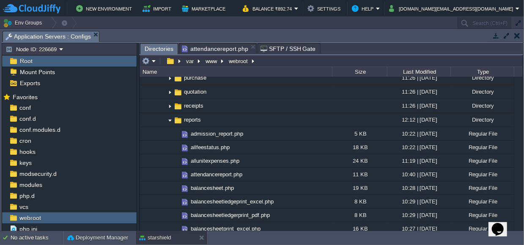
click at [157, 50] on span "Directories" at bounding box center [159, 49] width 29 height 11
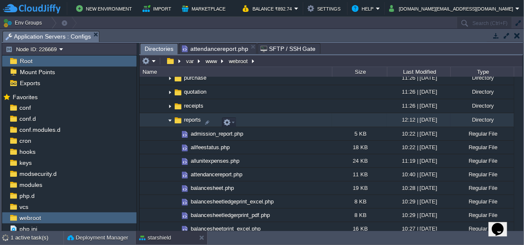
click at [170, 122] on img at bounding box center [170, 119] width 7 height 13
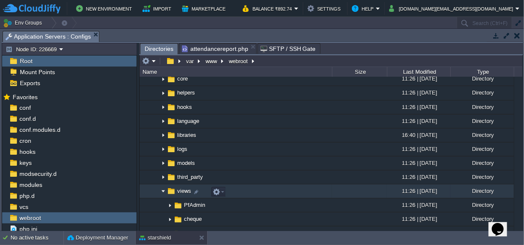
click at [163, 191] on img at bounding box center [163, 190] width 7 height 13
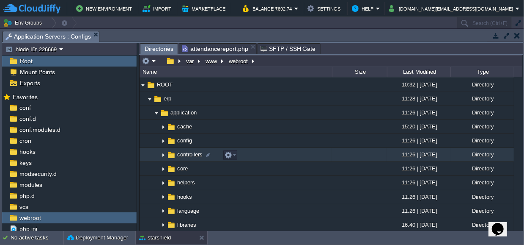
click at [162, 154] on img at bounding box center [163, 154] width 7 height 13
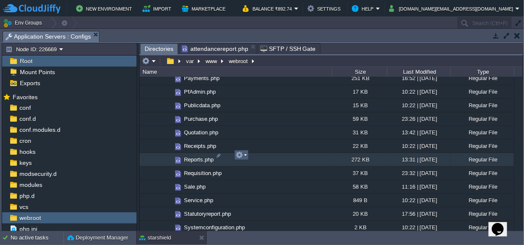
click at [247, 153] on td at bounding box center [241, 155] width 14 height 10
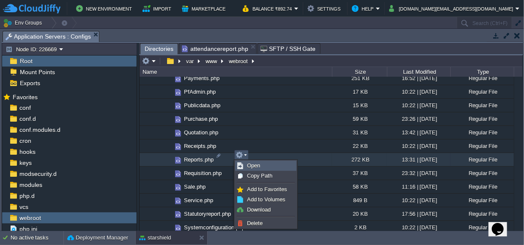
click at [251, 167] on span "Open" at bounding box center [253, 165] width 13 height 6
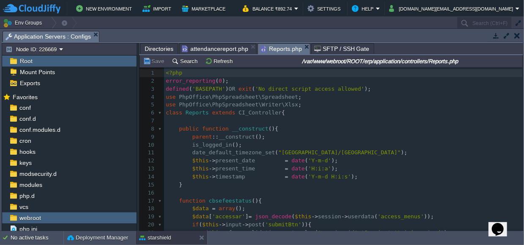
scroll to position [3, 0]
click at [183, 65] on td "Search" at bounding box center [185, 61] width 31 height 10
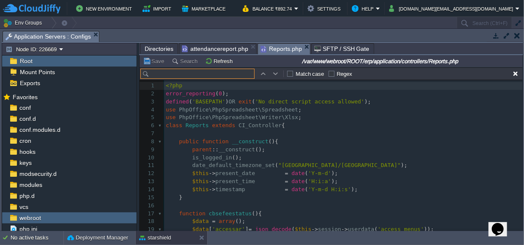
scroll to position [12, 0]
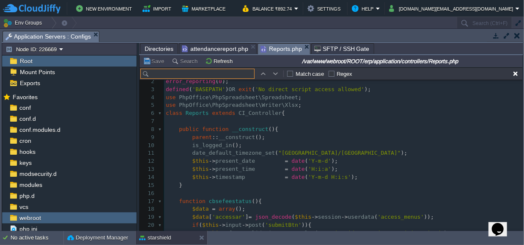
click at [188, 73] on input "text" at bounding box center [197, 74] width 114 height 10
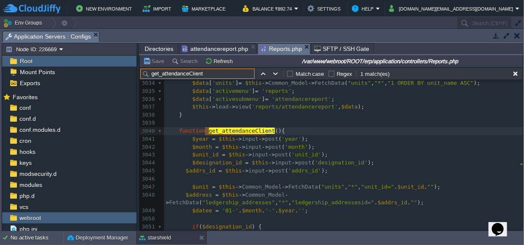
scroll to position [26756, 0]
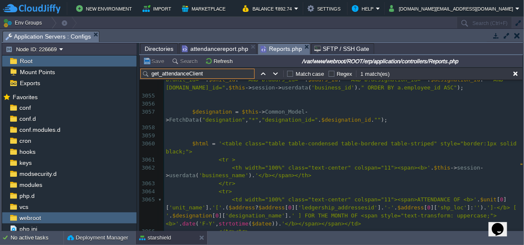
type input "get_attendanceClient"
click at [510, 140] on span "'<table class="table table-condensed table-bordered table-striped" style="borde…" at bounding box center [343, 147] width 354 height 14
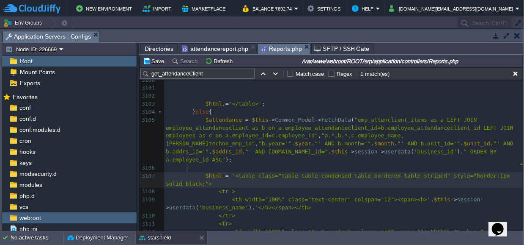
click at [187, 165] on div "xxxxxxxxxx $html = '<table class="table table-condensed table-bordered table-st…" at bounding box center [343, 116] width 359 height 431
click at [155, 60] on button "Save" at bounding box center [155, 61] width 24 height 8
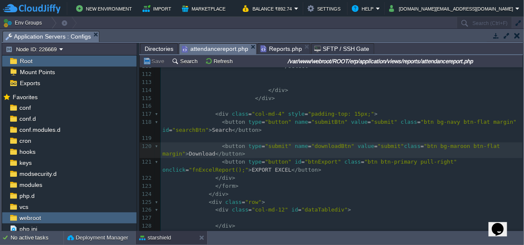
click at [211, 47] on span "attendancereport.php" at bounding box center [215, 49] width 66 height 11
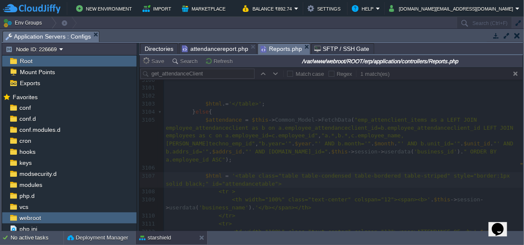
click at [277, 50] on span "Reports.php" at bounding box center [281, 49] width 41 height 11
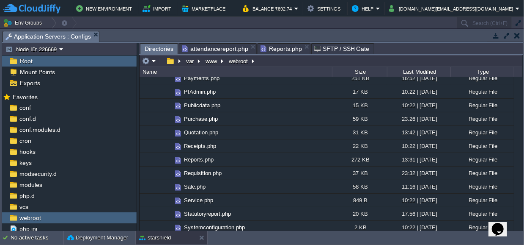
click at [159, 48] on span "Directories" at bounding box center [159, 49] width 29 height 11
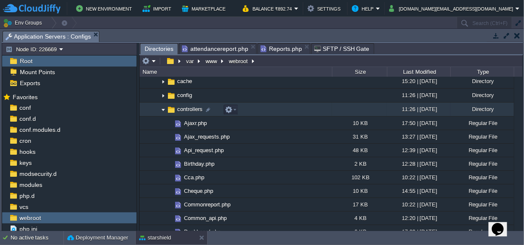
click at [162, 109] on img at bounding box center [163, 109] width 7 height 13
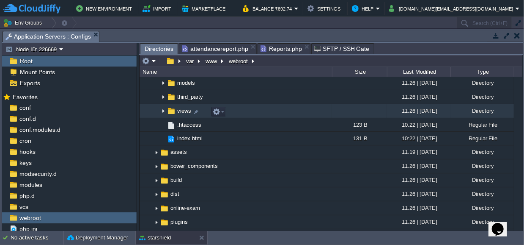
click at [162, 111] on img at bounding box center [163, 110] width 7 height 13
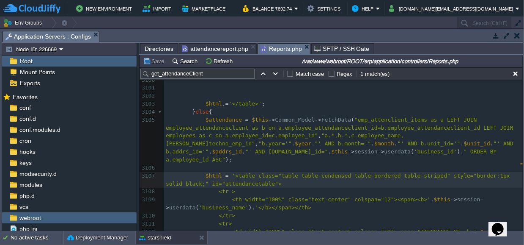
click at [266, 48] on span "Reports.php" at bounding box center [281, 49] width 41 height 11
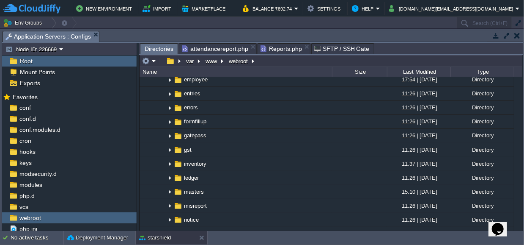
click at [162, 50] on span "Directories" at bounding box center [159, 49] width 29 height 11
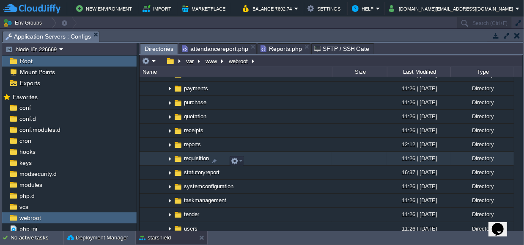
scroll to position [429, 0]
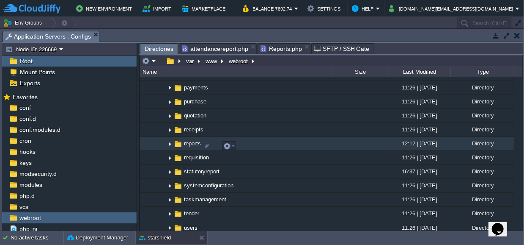
click at [168, 146] on img at bounding box center [170, 143] width 7 height 13
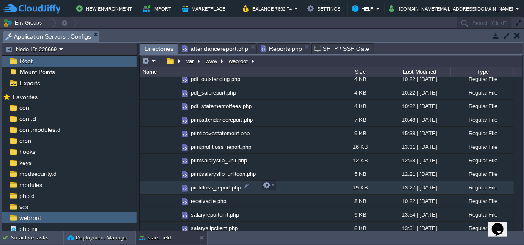
scroll to position [803, 0]
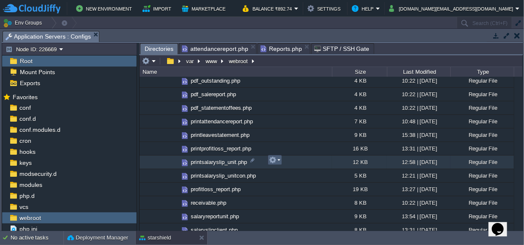
click at [278, 157] on em at bounding box center [274, 160] width 11 height 8
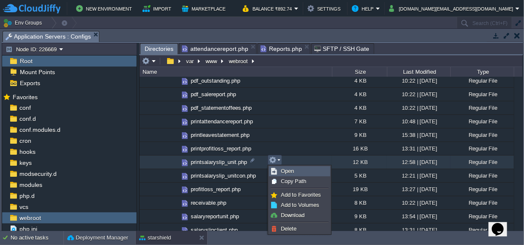
click at [285, 171] on span "Open" at bounding box center [287, 171] width 13 height 6
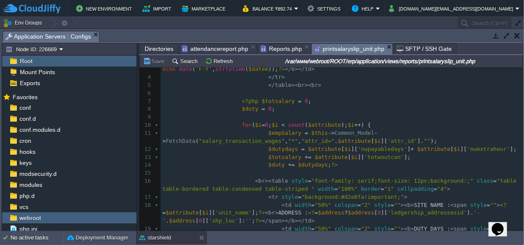
scroll to position [58, 0]
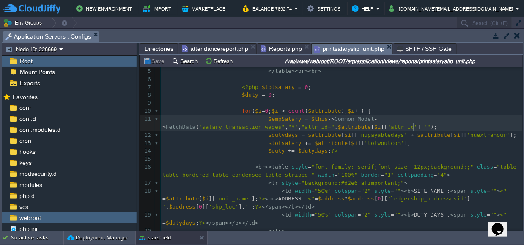
click at [421, 124] on pre "$empSalary = $this -> Common_Model -> FetchData ( "salary_transaction_wages" , …" at bounding box center [342, 123] width 362 height 16
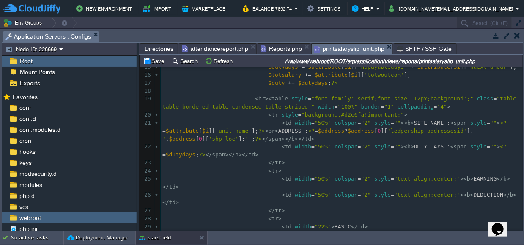
scroll to position [173, 0]
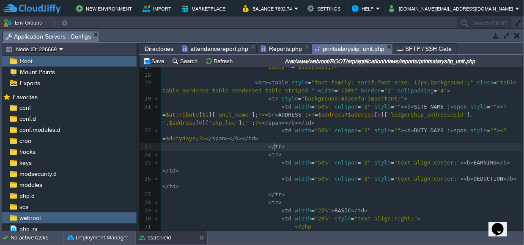
click at [276, 146] on div "xxxxxxxxxx 1 < br >< br >< table class = "table table-condensed table-striped t…" at bounding box center [342, 115] width 362 height 438
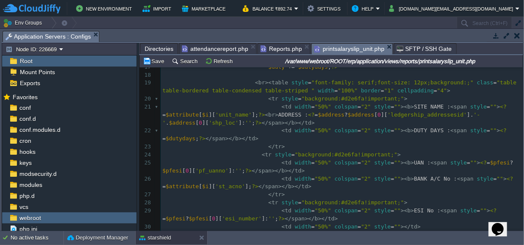
scroll to position [181, 0]
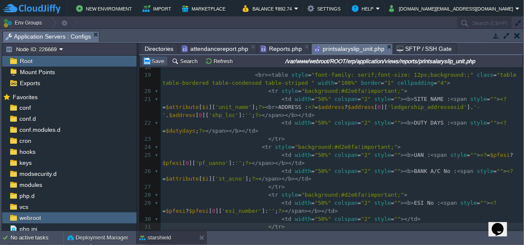
click at [156, 64] on button "Save" at bounding box center [155, 61] width 24 height 8
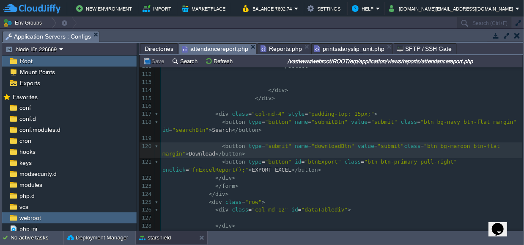
click at [221, 51] on span "attendancereport.php" at bounding box center [215, 49] width 66 height 11
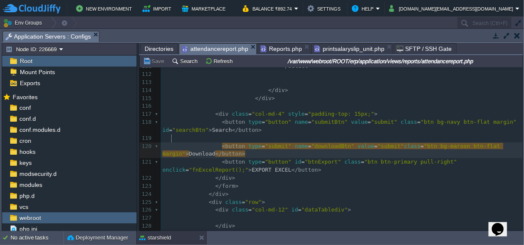
scroll to position [3, 0]
type textarea "margin"
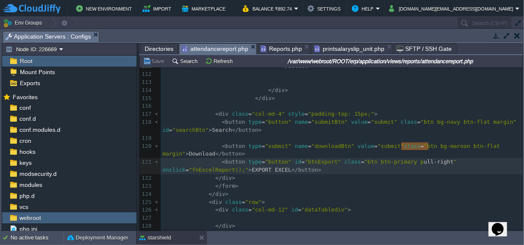
type textarea "pull-right"
drag, startPoint x: 428, startPoint y: 145, endPoint x: 398, endPoint y: 145, distance: 30.0
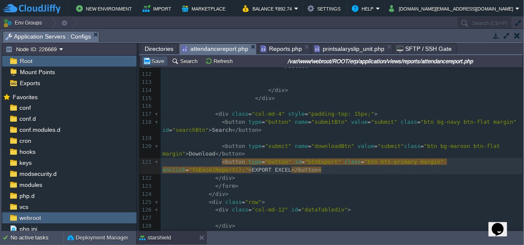
click at [160, 63] on button "Save" at bounding box center [155, 61] width 24 height 8
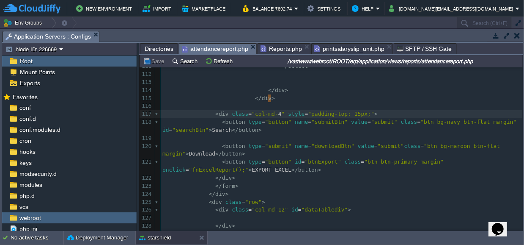
scroll to position [3, 2]
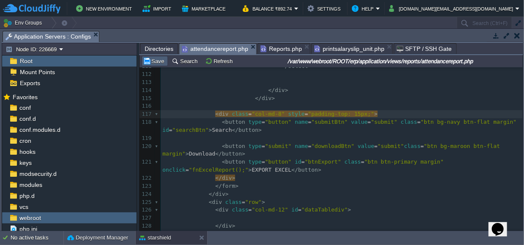
type textarea "8"
click at [155, 59] on button "Save" at bounding box center [155, 61] width 24 height 8
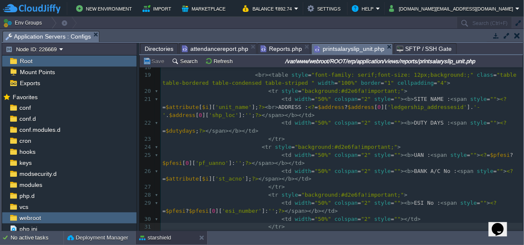
click at [346, 48] on span "printsalaryslip_unit.php" at bounding box center [349, 49] width 70 height 11
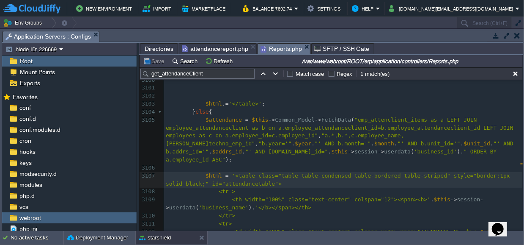
click at [290, 47] on span "Reports.php" at bounding box center [281, 49] width 41 height 11
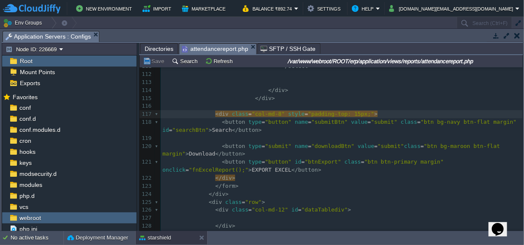
click at [221, 46] on span "attendancereport.php" at bounding box center [215, 49] width 66 height 11
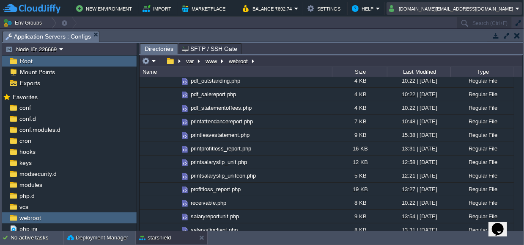
click at [517, 9] on em "[DOMAIN_NAME][EMAIL_ADDRESS][DOMAIN_NAME]" at bounding box center [454, 8] width 131 height 10
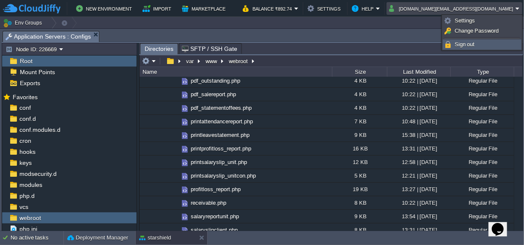
click at [467, 41] on span "Sign out" at bounding box center [465, 44] width 20 height 6
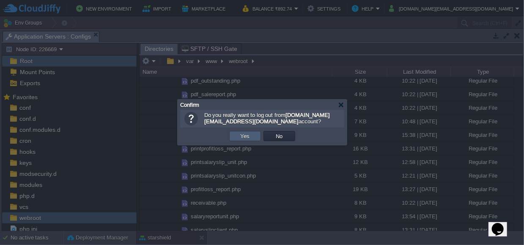
click at [248, 135] on button "Yes" at bounding box center [245, 136] width 14 height 8
